Goal: Register for event/course

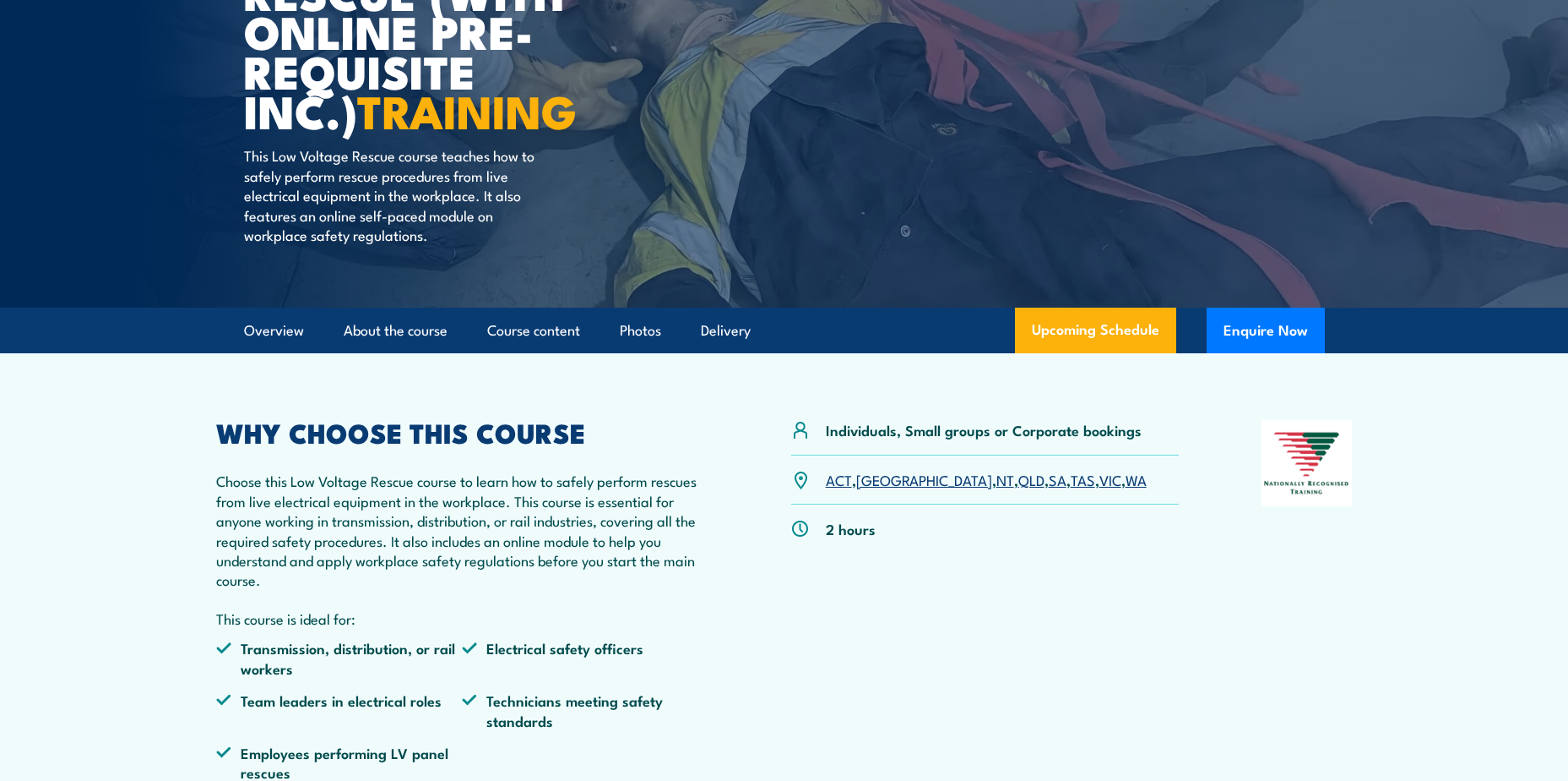
click at [1049, 485] on link "SA" at bounding box center [1057, 479] width 18 height 21
